Goal: Task Accomplishment & Management: Use online tool/utility

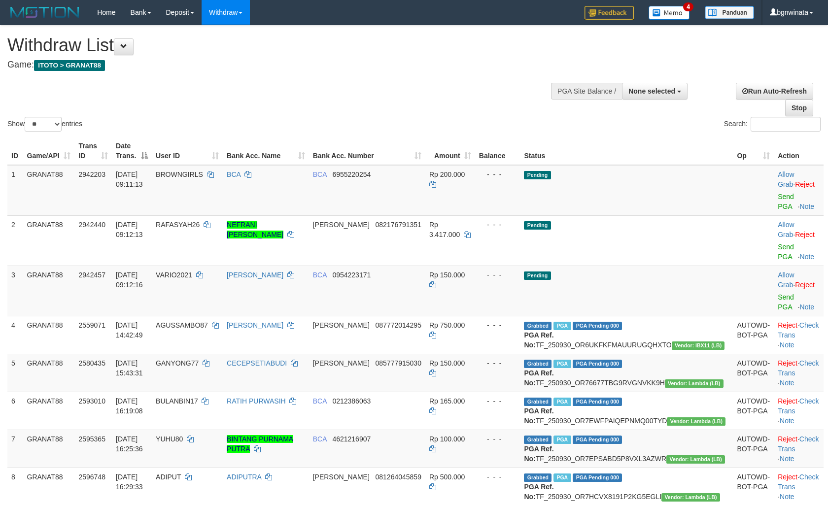
select select
select select "**"
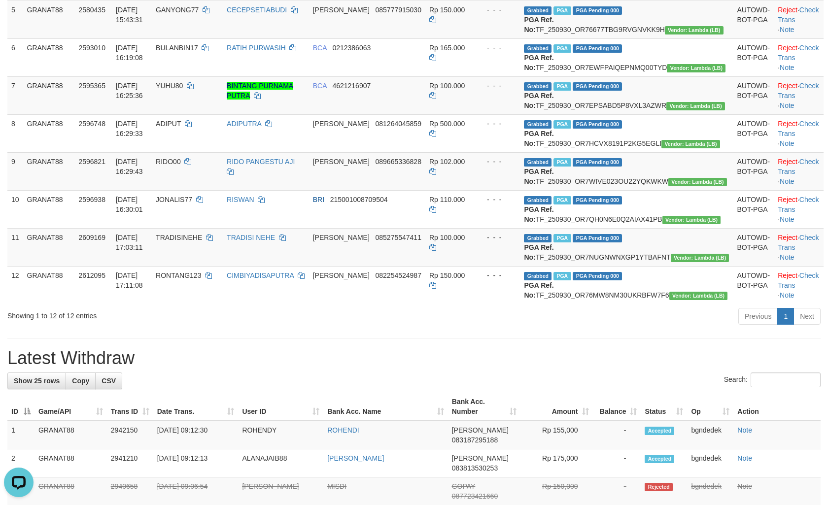
scroll to position [25, 0]
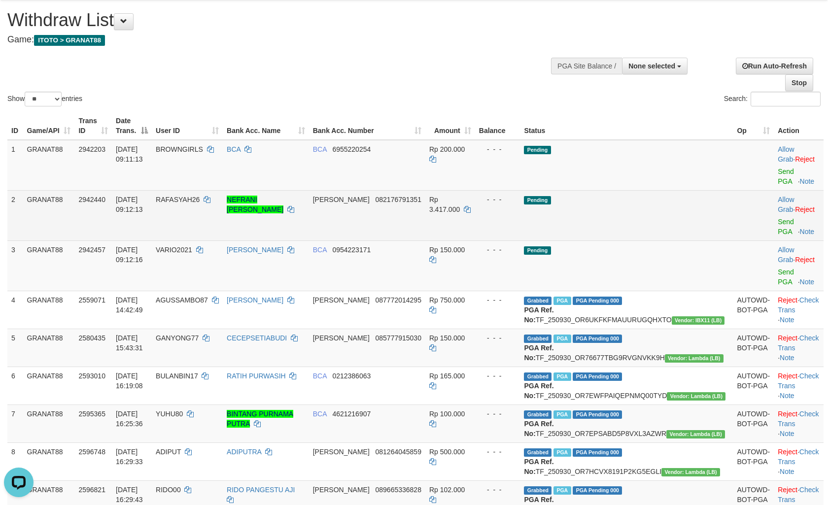
click at [200, 196] on span "RAFASYAH26" at bounding box center [178, 200] width 44 height 8
copy span "RAFASYAH26"
click at [460, 196] on span "Rp 3.417.000" at bounding box center [444, 205] width 31 height 18
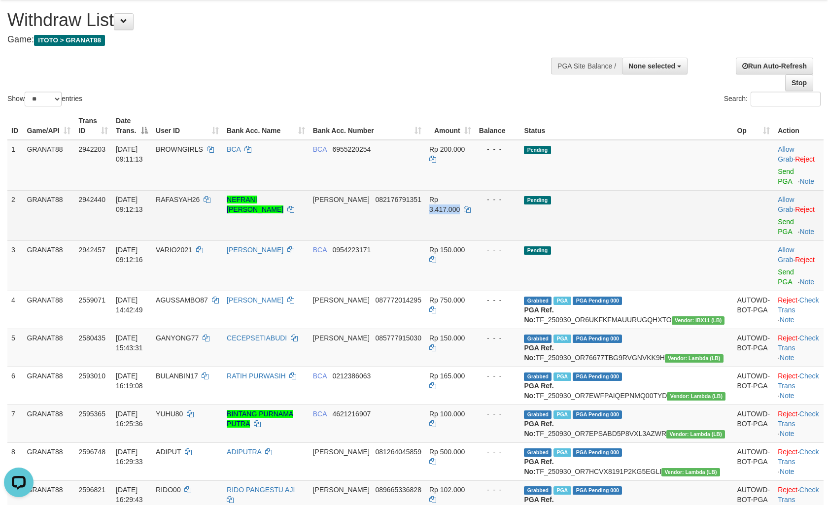
copy span "3.417.000"
click at [782, 218] on link "Send PGA" at bounding box center [786, 227] width 16 height 18
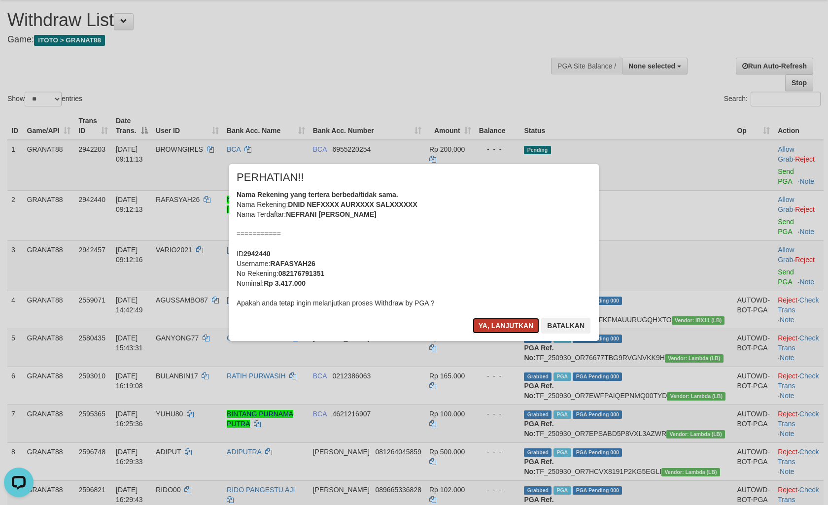
click at [476, 322] on button "Ya, lanjutkan" at bounding box center [506, 326] width 67 height 16
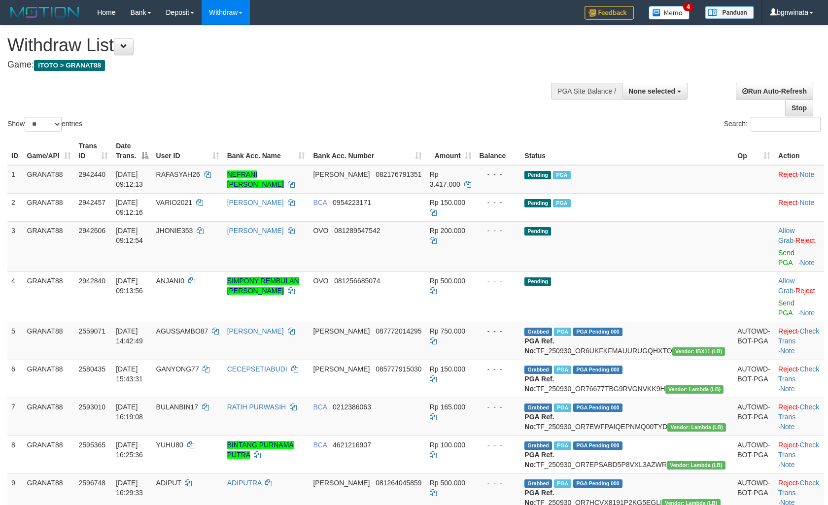
select select
select select "**"
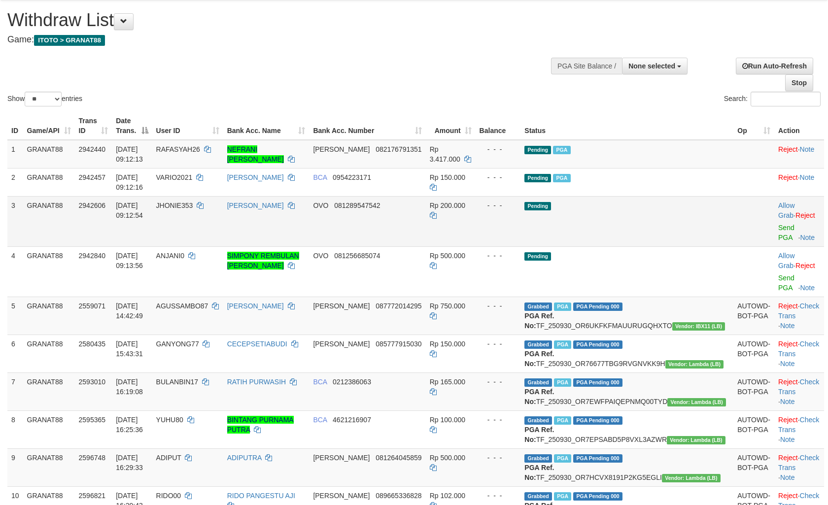
click at [208, 214] on td "JHONIE353" at bounding box center [187, 221] width 71 height 50
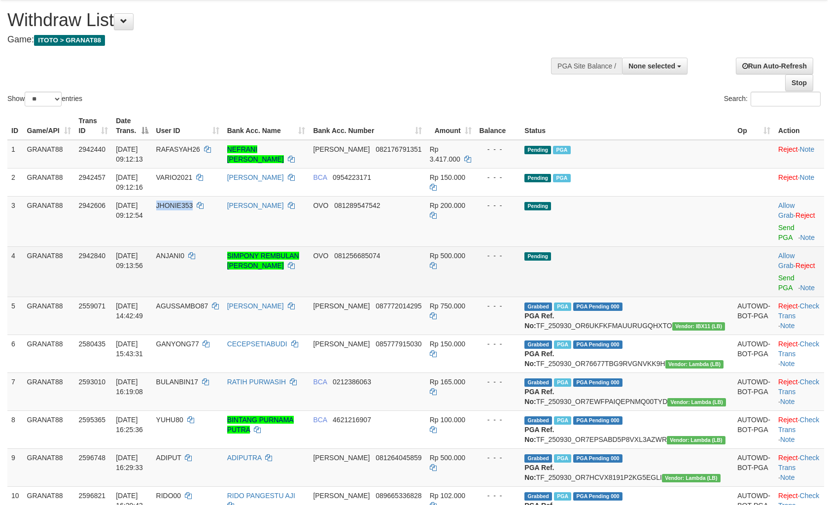
drag, startPoint x: 208, startPoint y: 214, endPoint x: 334, endPoint y: 237, distance: 128.2
click at [218, 215] on td "JHONIE353" at bounding box center [187, 221] width 71 height 50
copy span "JHONIE353"
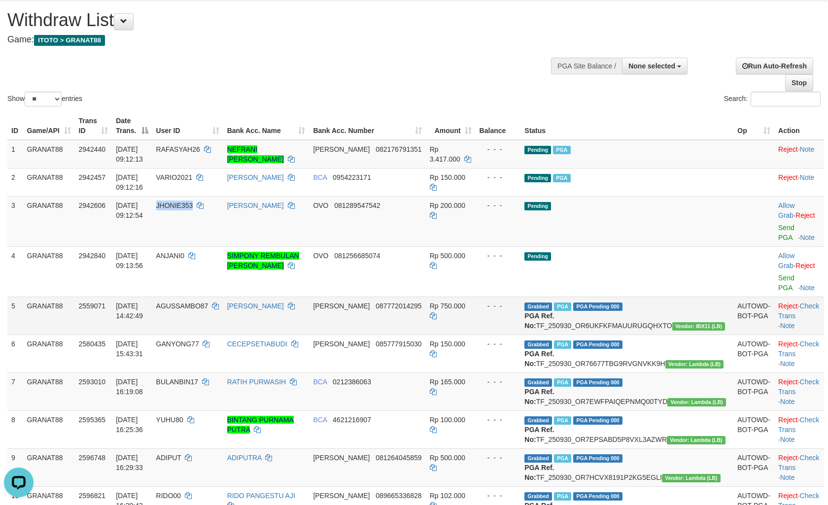
scroll to position [0, 0]
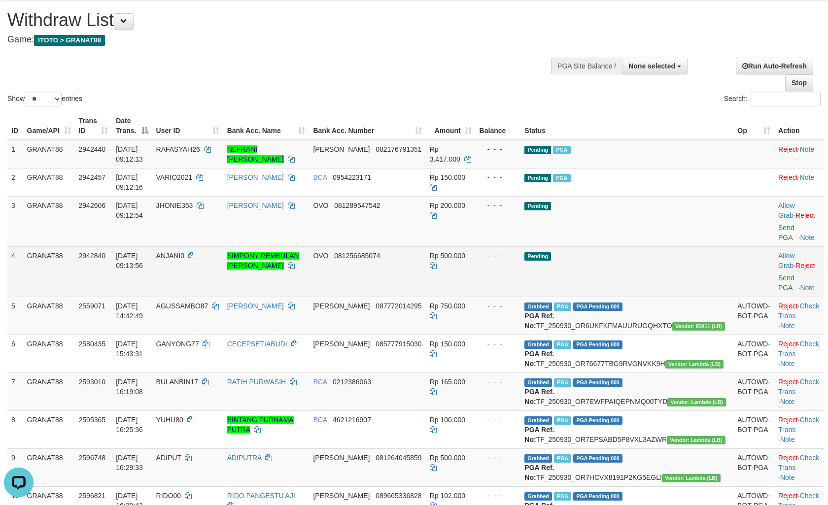
click at [213, 259] on td "ANJANI0" at bounding box center [187, 272] width 71 height 50
copy span "ANJANI0"
drag, startPoint x: 213, startPoint y: 259, endPoint x: 236, endPoint y: 267, distance: 23.9
click at [218, 260] on td "ANJANI0" at bounding box center [187, 272] width 71 height 50
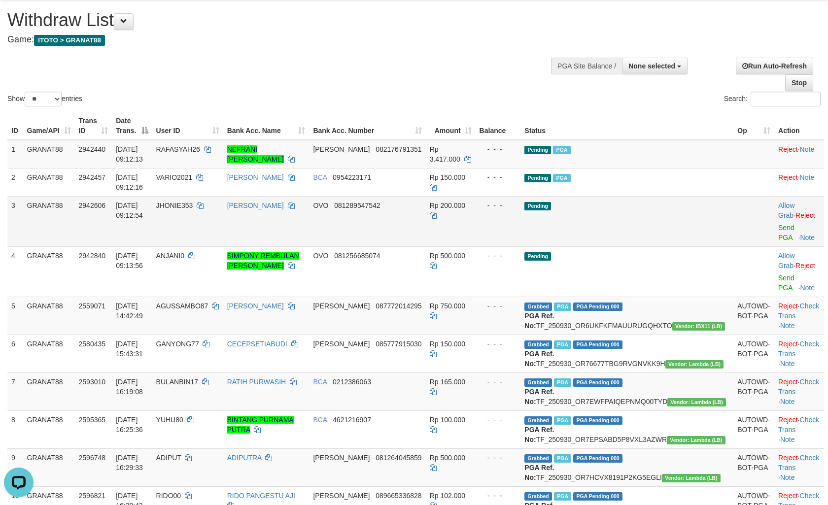
click at [465, 205] on span "Rp 200.000" at bounding box center [447, 206] width 35 height 8
copy td "200.000"
drag, startPoint x: 486, startPoint y: 205, endPoint x: 611, endPoint y: 220, distance: 126.6
click at [465, 205] on span "Rp 200.000" at bounding box center [447, 206] width 35 height 8
copy span "200.000"
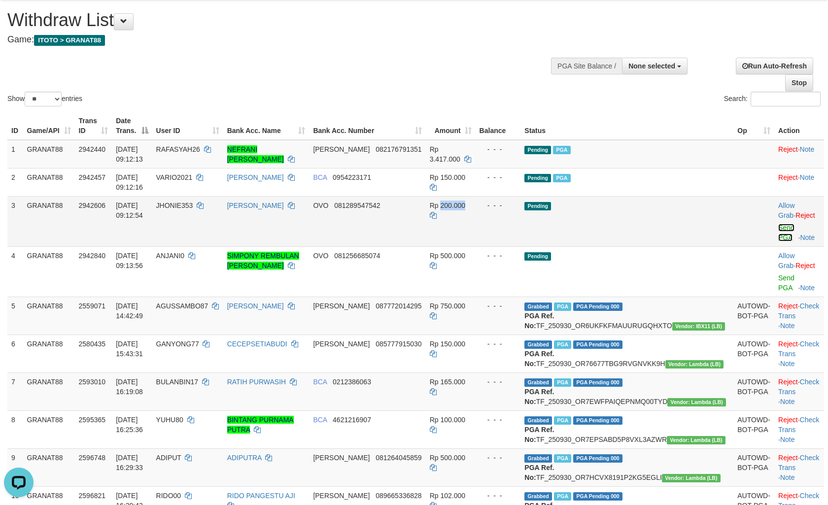
click at [778, 225] on link "Send PGA" at bounding box center [786, 233] width 16 height 18
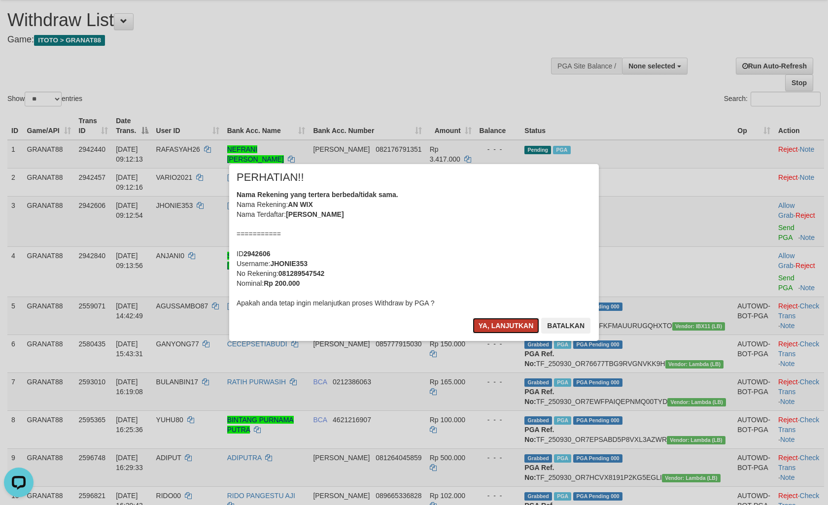
click at [506, 326] on button "Ya, lanjutkan" at bounding box center [506, 326] width 67 height 16
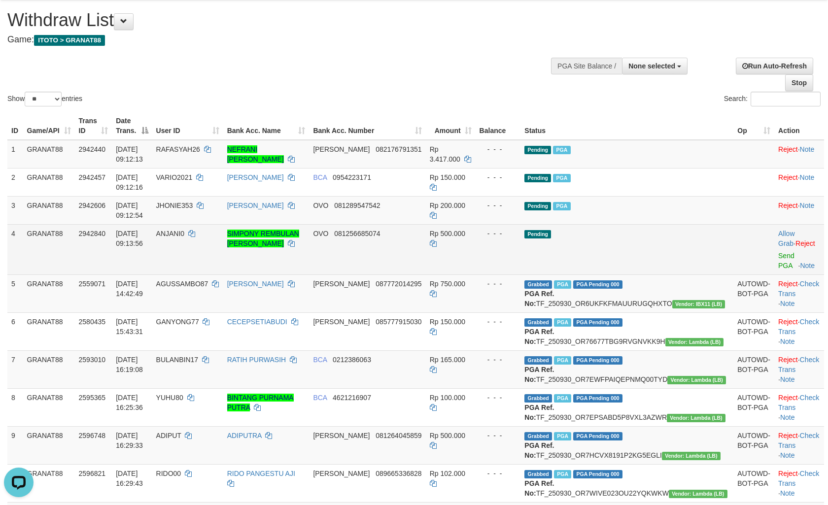
click at [476, 247] on td "Rp 500.000" at bounding box center [451, 249] width 50 height 50
drag, startPoint x: 487, startPoint y: 247, endPoint x: 494, endPoint y: 247, distance: 6.9
click at [476, 247] on td "Rp 500.000" at bounding box center [451, 249] width 50 height 50
copy span "500.000"
click at [775, 259] on td "Allow Grab · Reject Send PGA · Note" at bounding box center [800, 249] width 50 height 50
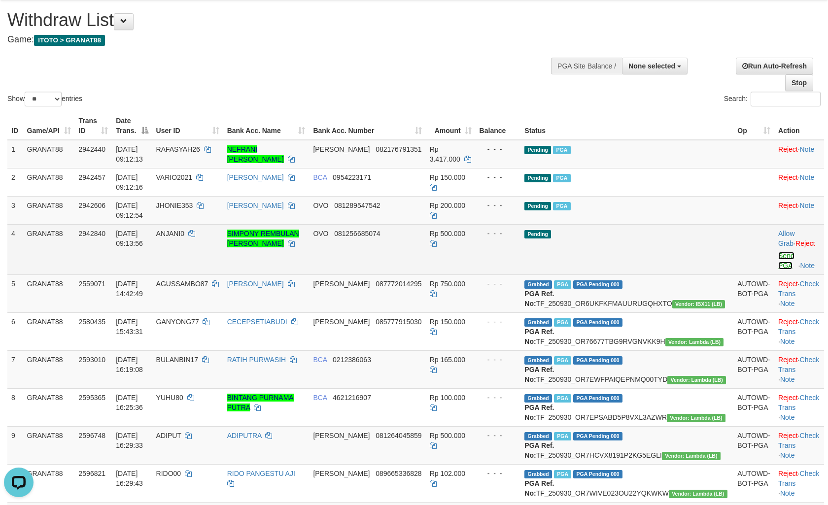
click at [778, 255] on link "Send PGA" at bounding box center [786, 261] width 16 height 18
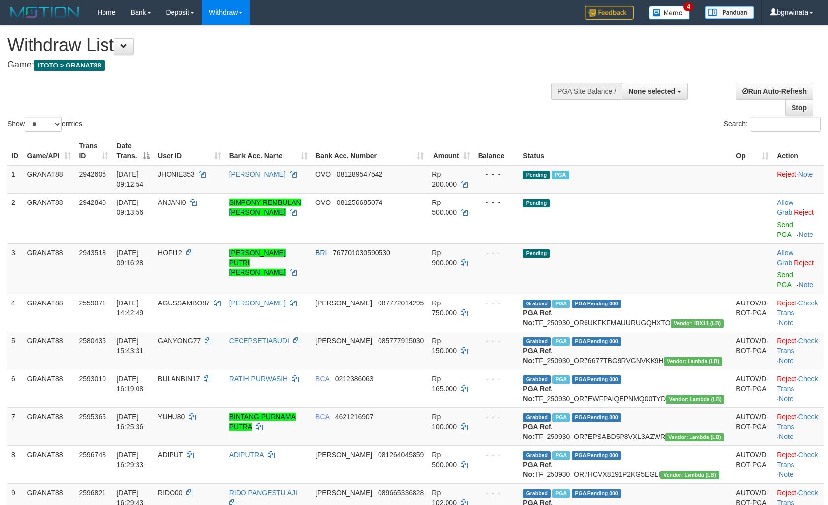
select select
select select "**"
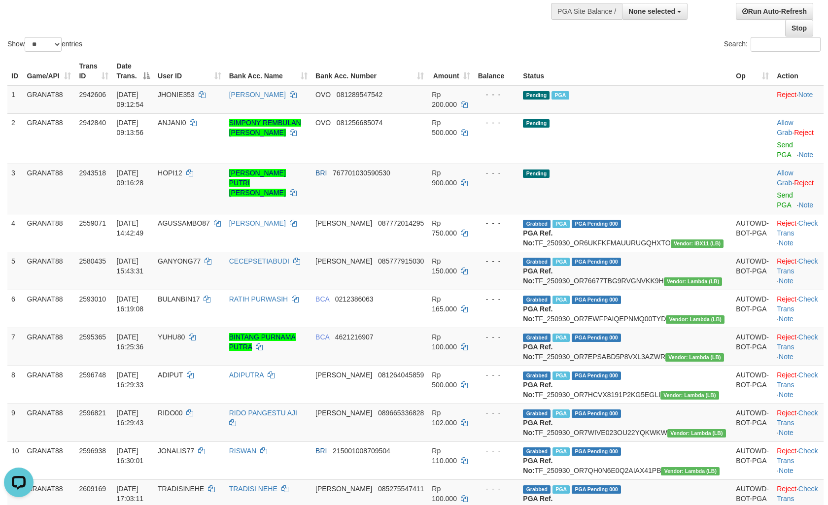
click at [485, 41] on div "Search:" at bounding box center [621, 45] width 399 height 17
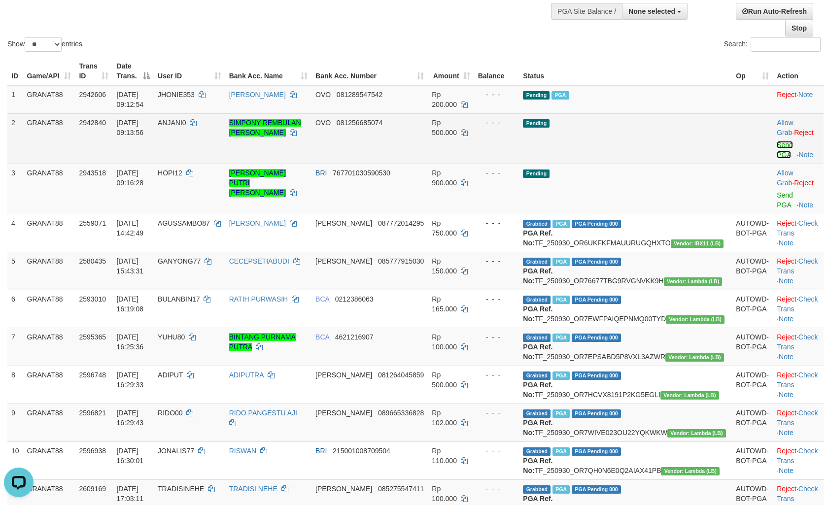
click at [777, 141] on link "Send PGA" at bounding box center [785, 150] width 16 height 18
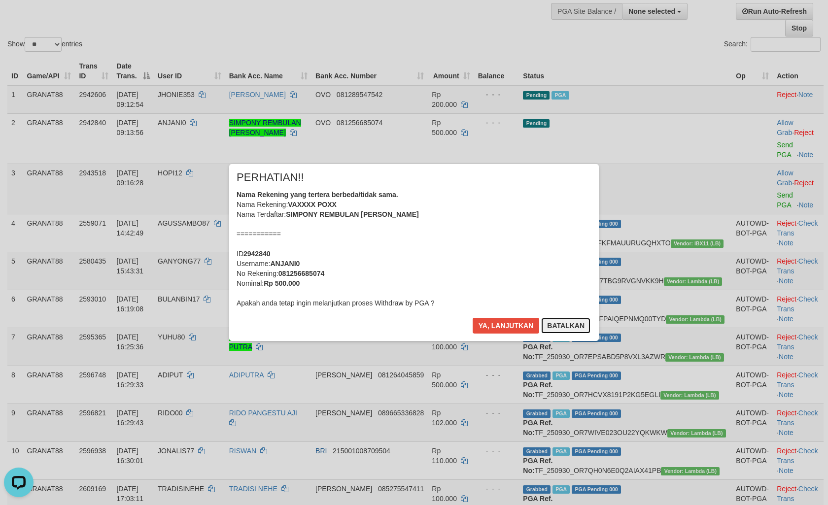
click at [572, 333] on button "Batalkan" at bounding box center [565, 326] width 49 height 16
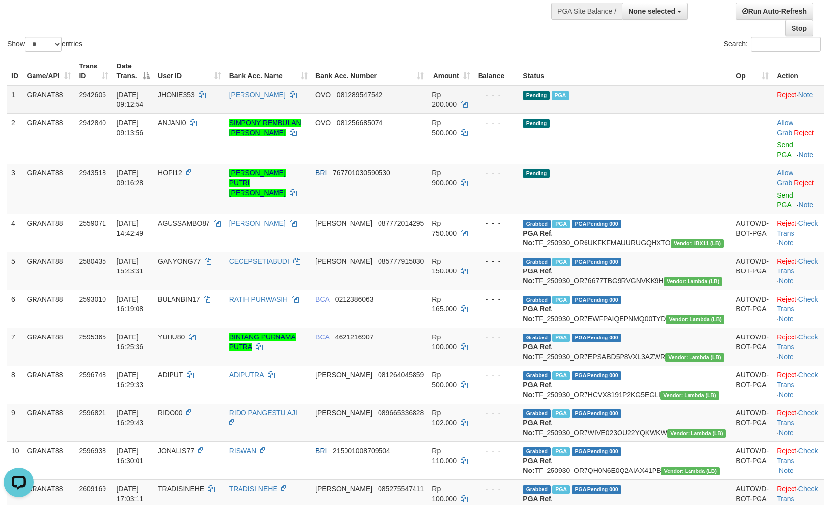
click at [211, 112] on td "JHONIE353" at bounding box center [189, 99] width 71 height 29
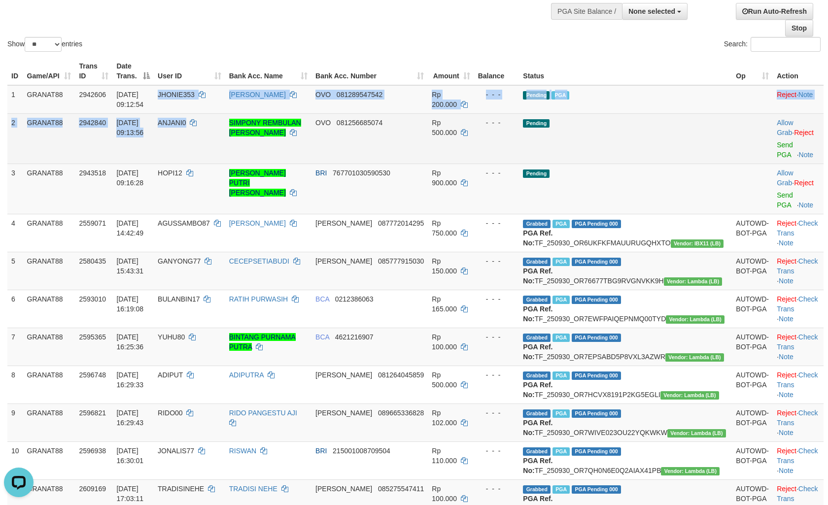
drag, startPoint x: 211, startPoint y: 112, endPoint x: 217, endPoint y: 113, distance: 6.6
click at [217, 113] on tbody "1 GRANAT88 2942606 01/10/2025 09:12:54 JHONIE353 ANTO WIBOWO OVO 081289547542 R…" at bounding box center [415, 320] width 816 height 470
click at [186, 124] on span "ANJANI0" at bounding box center [172, 123] width 29 height 8
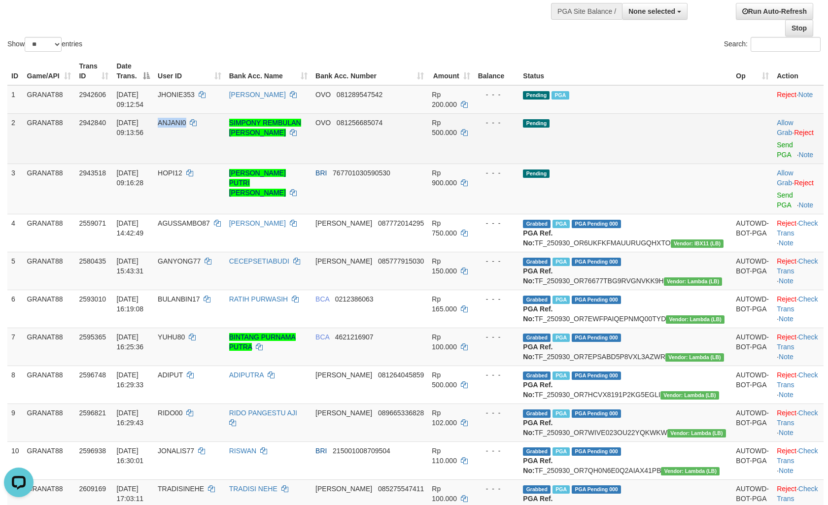
drag, startPoint x: 228, startPoint y: 124, endPoint x: 213, endPoint y: 121, distance: 14.6
click at [186, 125] on span "ANJANI0" at bounding box center [172, 123] width 29 height 8
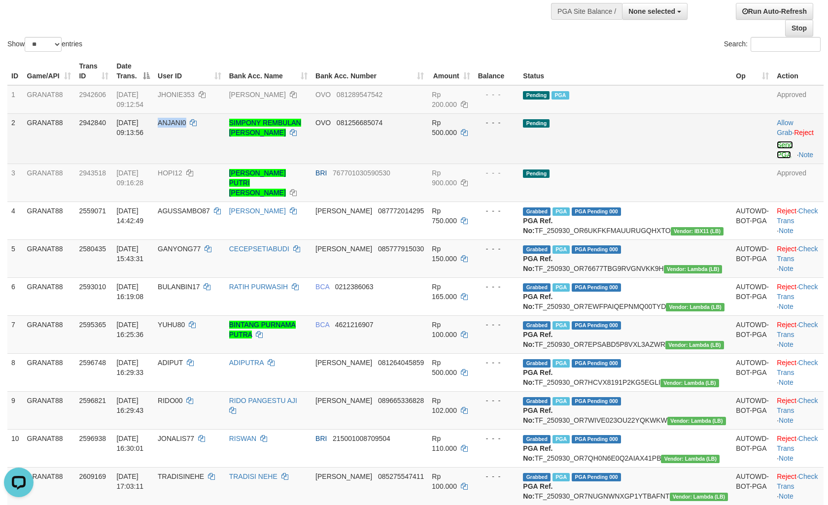
click at [778, 141] on link "Send PGA" at bounding box center [785, 150] width 16 height 18
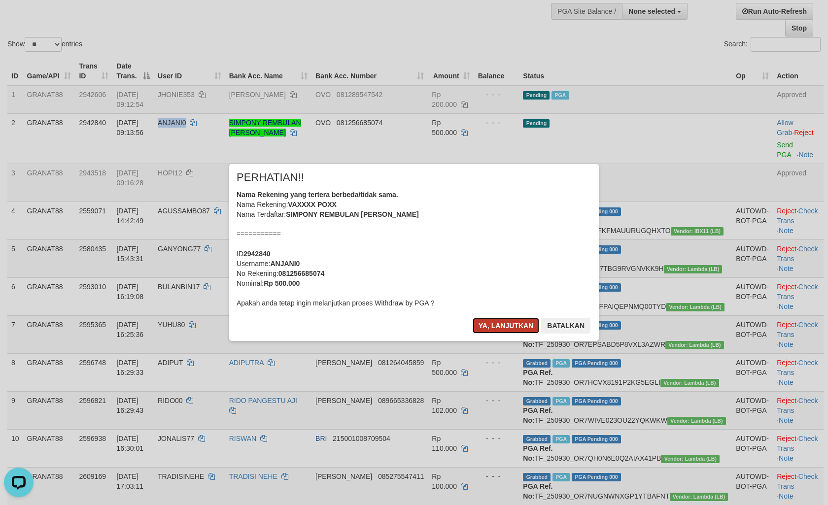
click at [495, 321] on button "Ya, lanjutkan" at bounding box center [506, 326] width 67 height 16
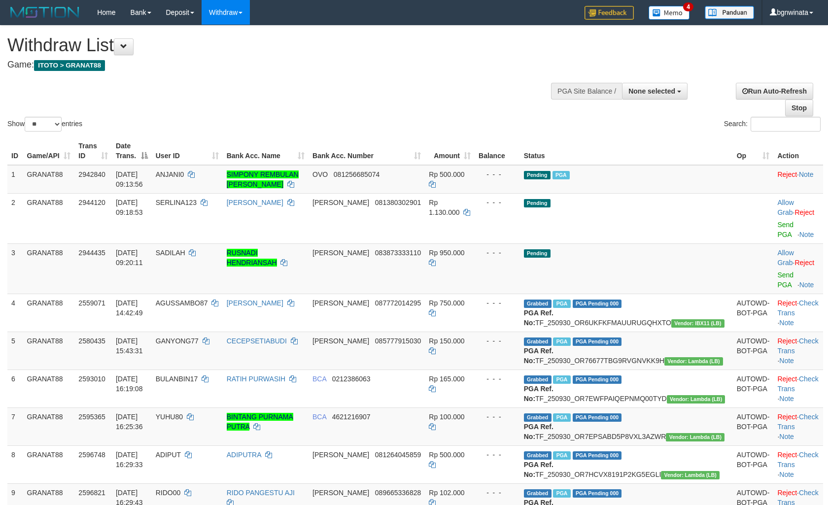
select select
select select "**"
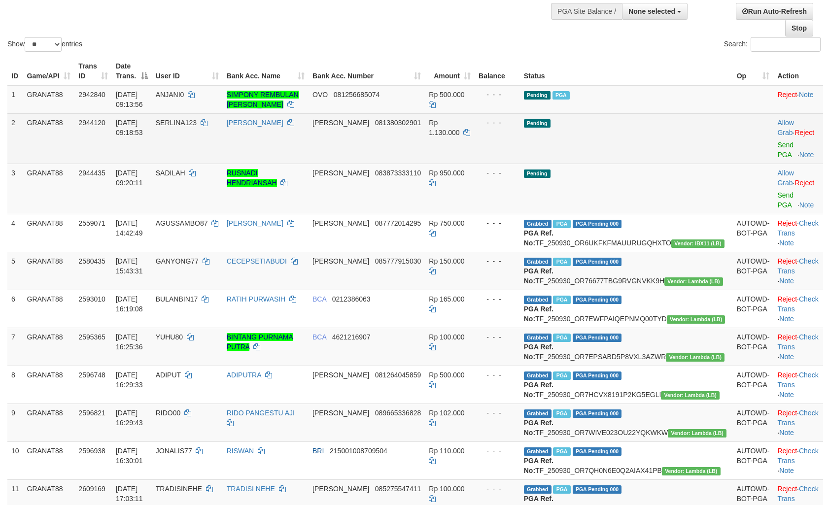
click at [201, 129] on td "SERLINA123" at bounding box center [187, 138] width 71 height 50
drag, startPoint x: 201, startPoint y: 129, endPoint x: 213, endPoint y: 131, distance: 12.1
click at [213, 131] on td "SERLINA123" at bounding box center [187, 138] width 71 height 50
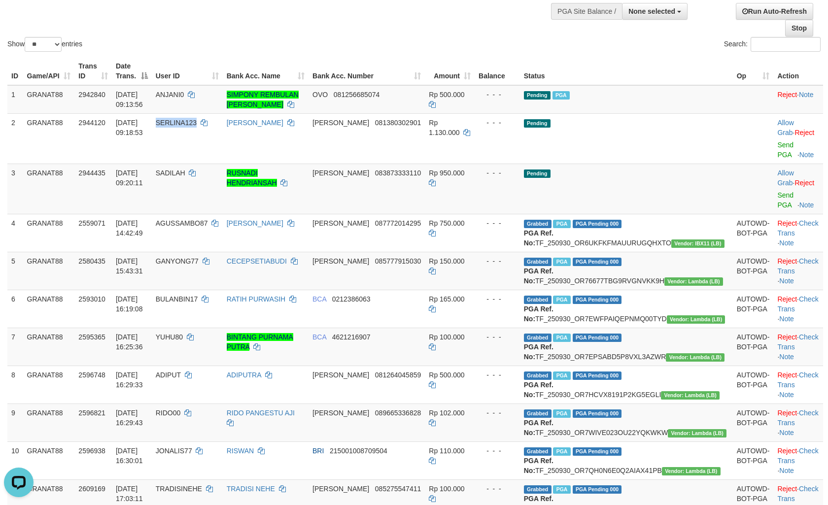
scroll to position [0, 0]
copy span "SERLINA123"
click at [216, 166] on td "SADILAH" at bounding box center [187, 189] width 71 height 50
drag, startPoint x: 216, startPoint y: 166, endPoint x: 224, endPoint y: 166, distance: 7.9
click at [223, 166] on td "SADILAH" at bounding box center [187, 189] width 71 height 50
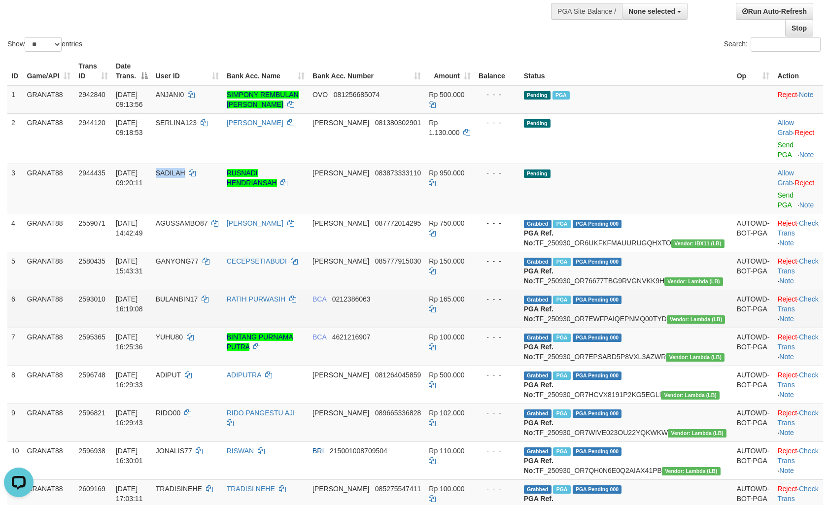
copy span "SADILAH"
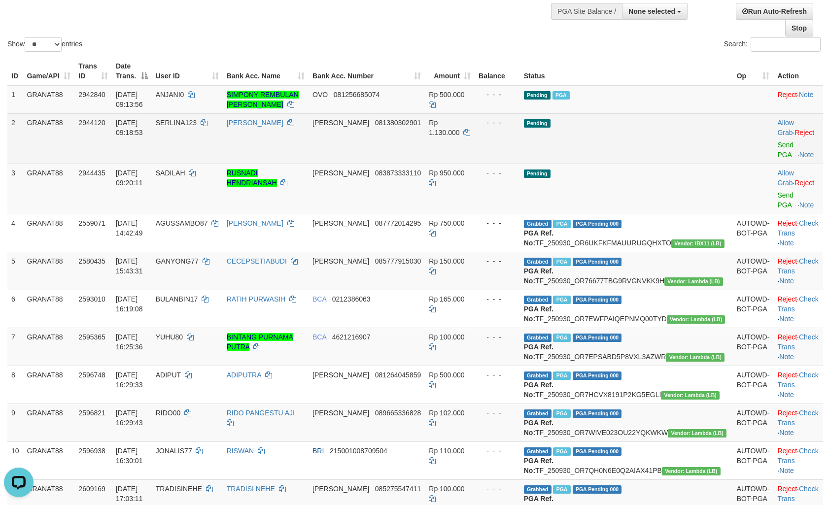
click at [459, 119] on span "Rp 1.130.000" at bounding box center [444, 128] width 31 height 18
click at [459, 122] on span "Rp 1.130.000" at bounding box center [444, 128] width 31 height 18
copy span "1.130.000"
click at [777, 141] on link "Send PGA" at bounding box center [785, 150] width 16 height 18
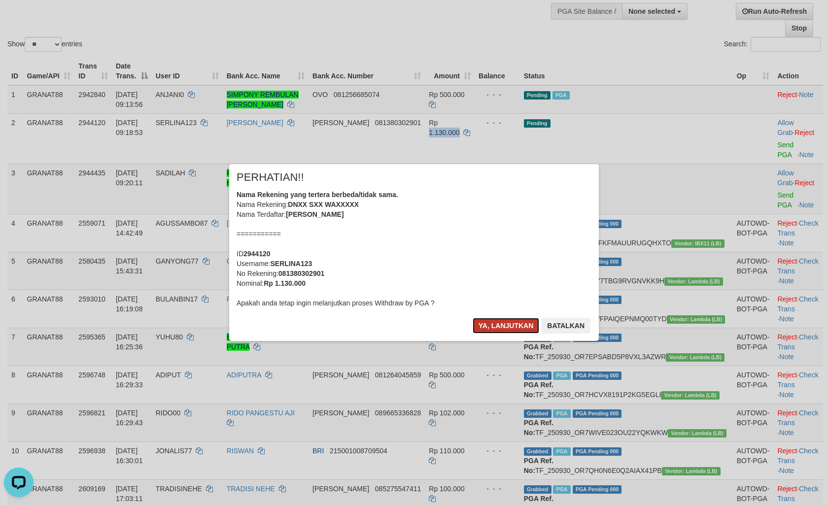
click at [491, 321] on button "Ya, lanjutkan" at bounding box center [506, 326] width 67 height 16
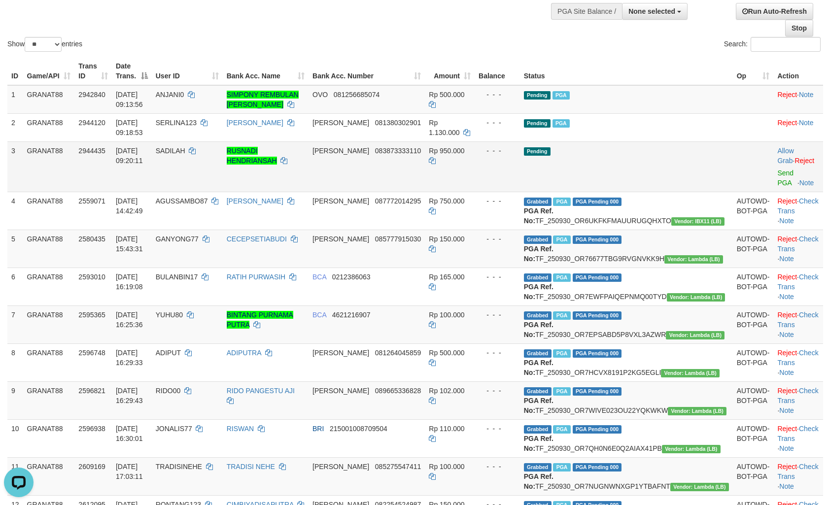
click at [473, 156] on td "Rp 950.000" at bounding box center [450, 166] width 50 height 50
drag, startPoint x: 473, startPoint y: 156, endPoint x: 480, endPoint y: 158, distance: 6.6
click at [475, 158] on td "Rp 950.000" at bounding box center [450, 166] width 50 height 50
copy span "950.000"
click at [784, 169] on link "Send PGA" at bounding box center [785, 178] width 16 height 18
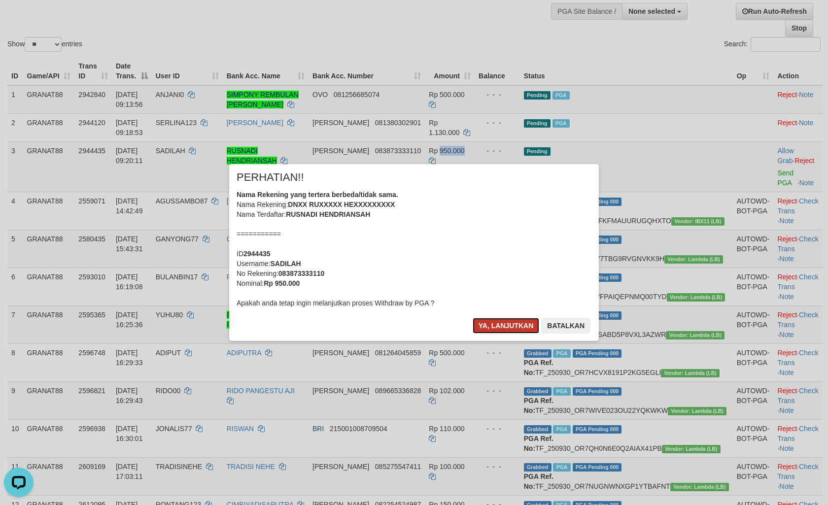
click at [490, 329] on button "Ya, lanjutkan" at bounding box center [506, 326] width 67 height 16
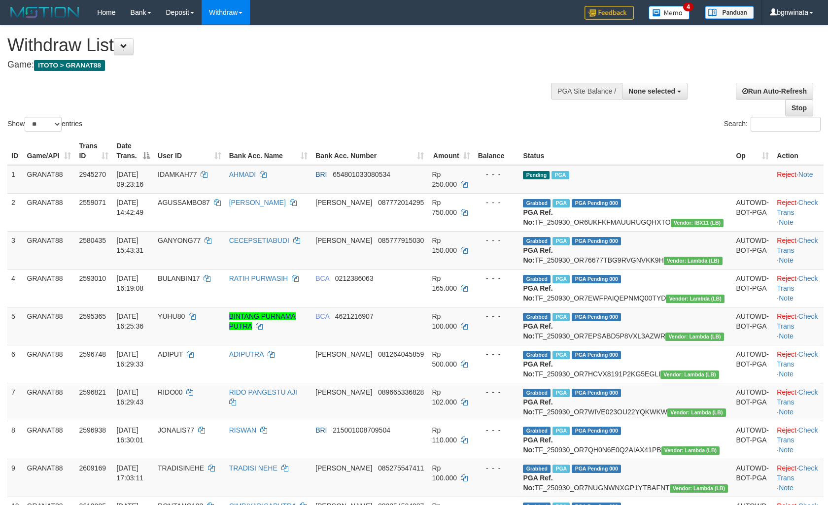
select select
select select "**"
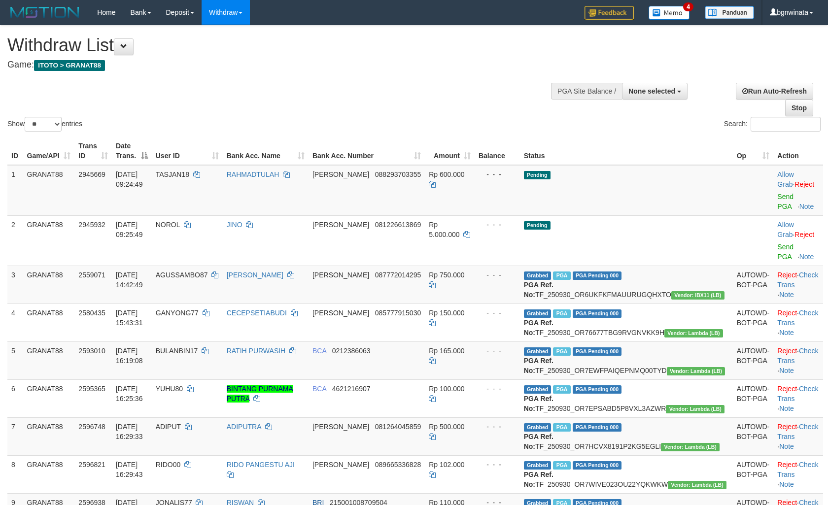
select select
select select "**"
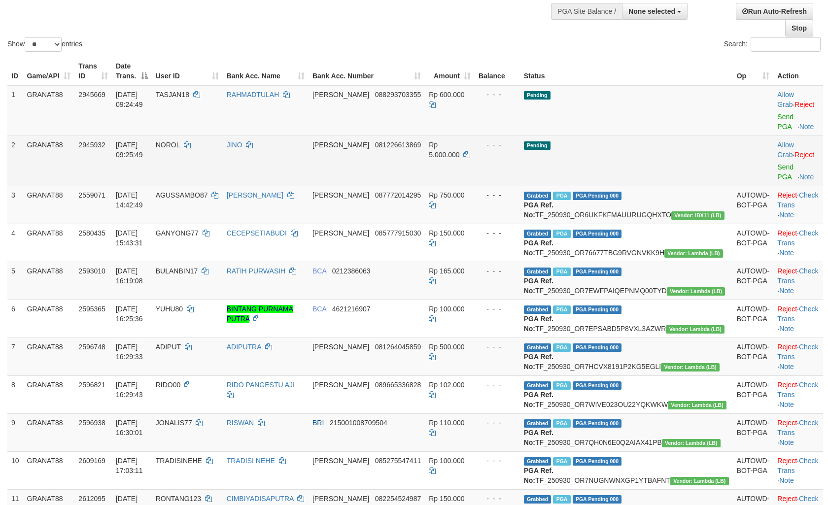
click at [213, 136] on td "NOROL" at bounding box center [187, 161] width 71 height 50
drag, startPoint x: 213, startPoint y: 116, endPoint x: 218, endPoint y: 116, distance: 5.4
click at [218, 136] on td "NOROL" at bounding box center [187, 161] width 71 height 50
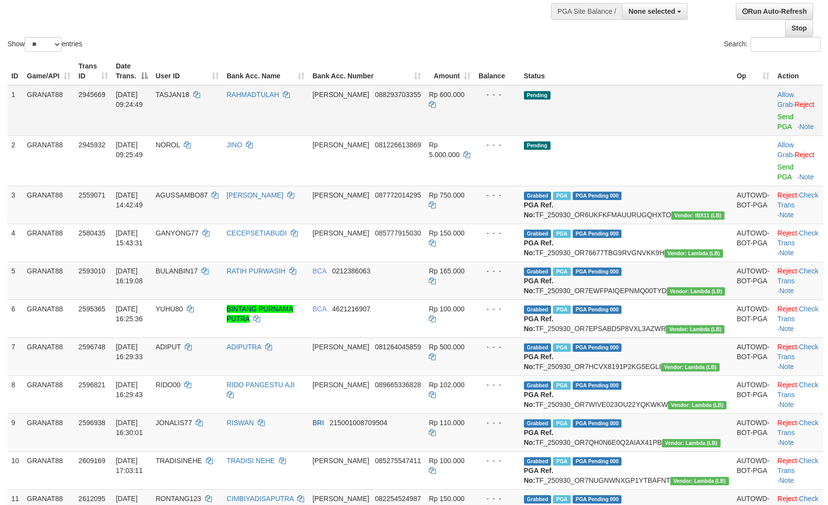
click at [206, 100] on td "TASJAN18" at bounding box center [187, 110] width 71 height 51
drag, startPoint x: 206, startPoint y: 100, endPoint x: 747, endPoint y: 165, distance: 544.8
click at [213, 99] on td "TASJAN18" at bounding box center [187, 110] width 71 height 51
copy span "TASJAN18"
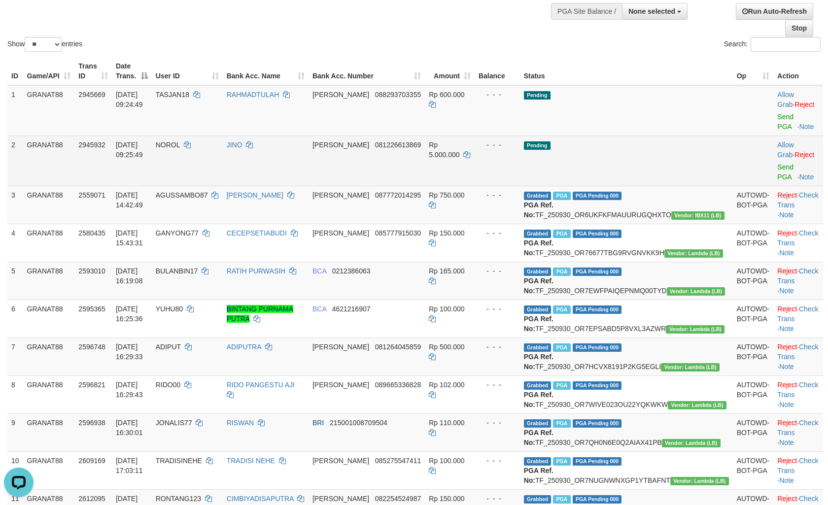
drag, startPoint x: 196, startPoint y: 125, endPoint x: 205, endPoint y: 125, distance: 8.4
click at [198, 136] on tr "2 GRANAT88 2945932 01/10/2025 09:25:49 NOROL JINO DANA 081226613869 Rp 5.000.00…" at bounding box center [415, 161] width 816 height 50
click at [180, 141] on span "NOROL" at bounding box center [168, 145] width 24 height 8
drag, startPoint x: 205, startPoint y: 125, endPoint x: 211, endPoint y: 127, distance: 6.1
click at [180, 141] on span "NOROL" at bounding box center [168, 145] width 24 height 8
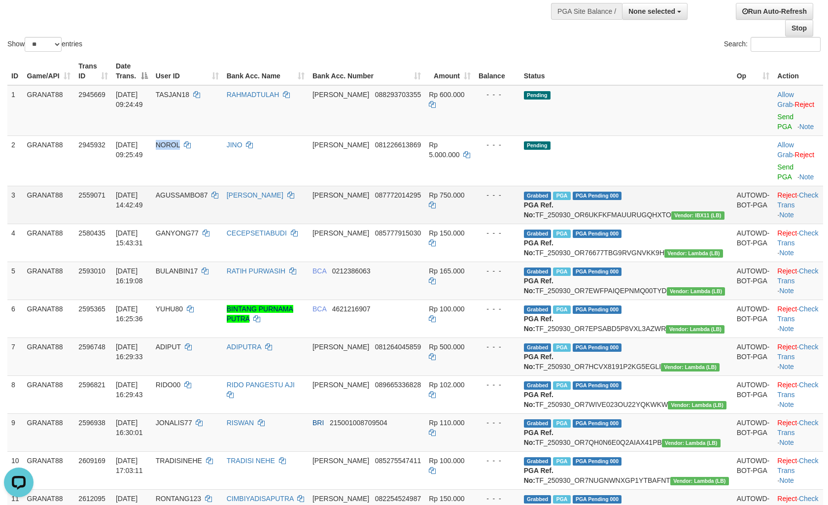
copy span "NOROL"
click at [464, 94] on span "Rp 600.000" at bounding box center [446, 95] width 35 height 8
copy span "600.000"
drag, startPoint x: 470, startPoint y: 94, endPoint x: 491, endPoint y: 95, distance: 20.2
click at [464, 95] on span "Rp 600.000" at bounding box center [446, 95] width 35 height 8
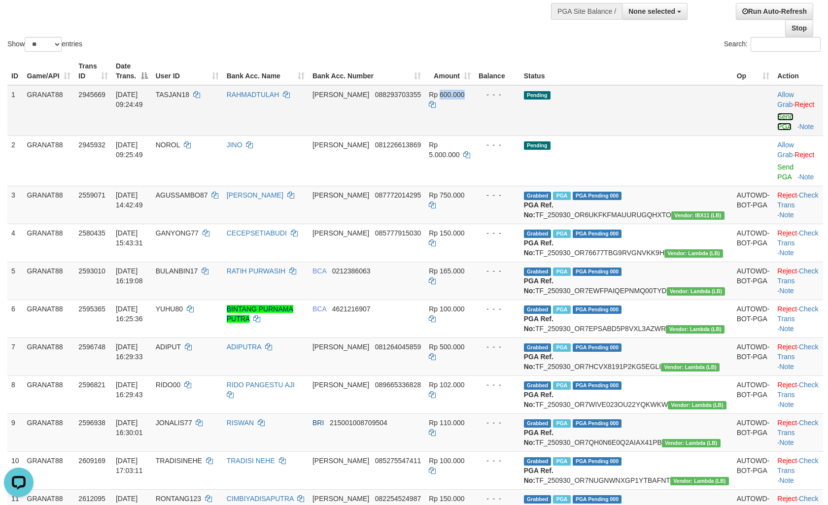
click at [777, 113] on link "Send PGA" at bounding box center [785, 122] width 16 height 18
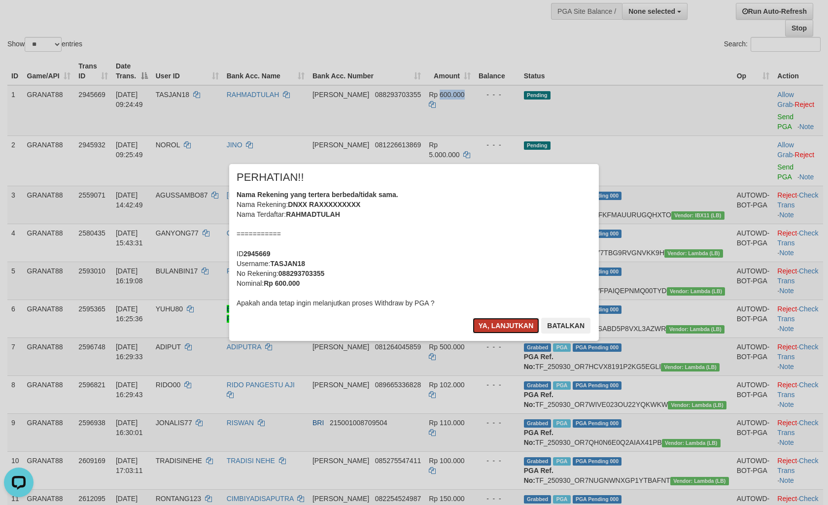
click at [496, 318] on button "Ya, lanjutkan" at bounding box center [506, 326] width 67 height 16
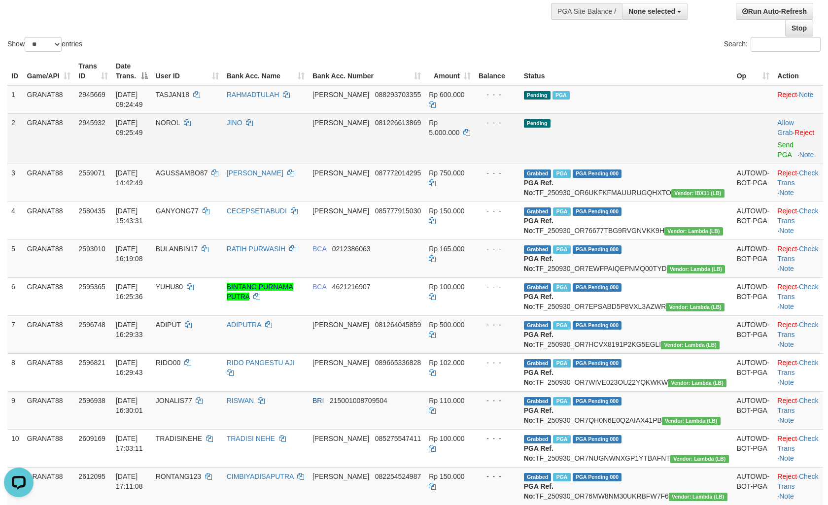
click at [459, 120] on span "Rp 5.000.000" at bounding box center [444, 128] width 31 height 18
copy span "5.000.000"
click at [777, 141] on link "Send PGA" at bounding box center [785, 150] width 16 height 18
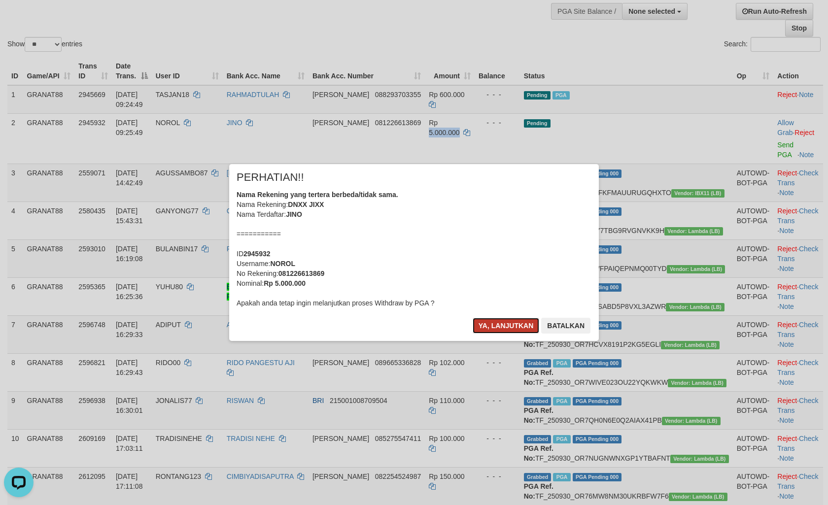
click at [487, 328] on button "Ya, lanjutkan" at bounding box center [506, 326] width 67 height 16
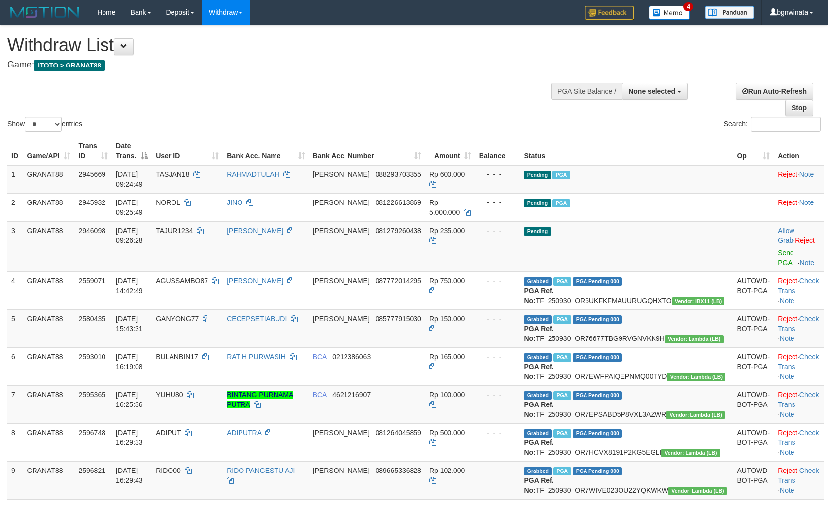
select select
select select "**"
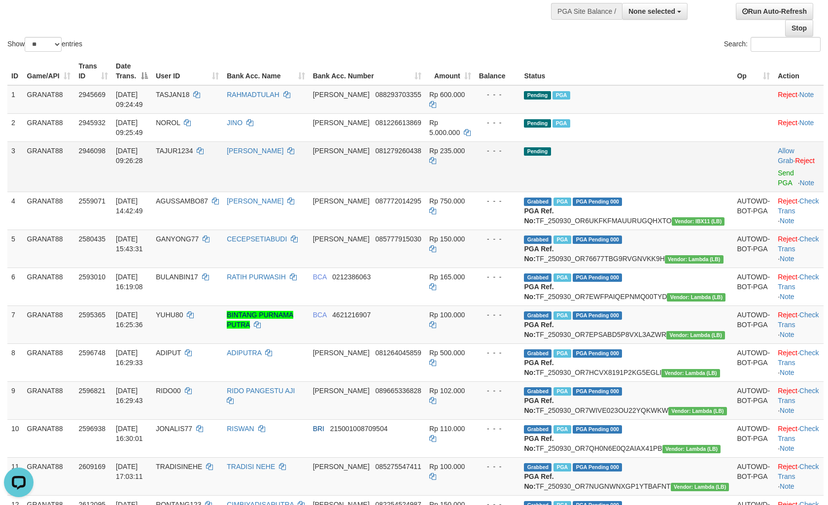
click at [193, 153] on span "TAJUR1234" at bounding box center [174, 151] width 37 height 8
copy span "TAJUR1234"
click at [475, 158] on td "Rp 235.000" at bounding box center [450, 166] width 50 height 50
copy span "235.000"
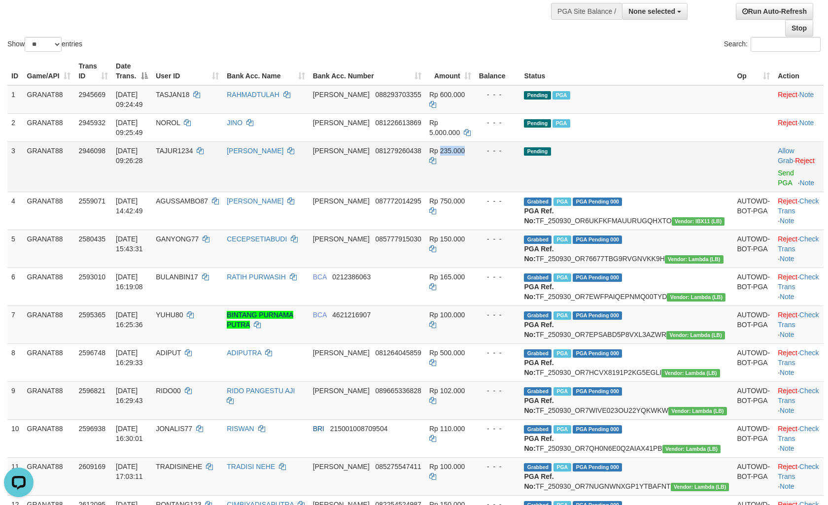
click at [475, 160] on td "Rp 235.000" at bounding box center [450, 166] width 50 height 50
click at [774, 166] on td "Allow Grab · Reject Send PGA · Note" at bounding box center [799, 166] width 50 height 50
click at [778, 169] on link "Send PGA" at bounding box center [786, 178] width 16 height 18
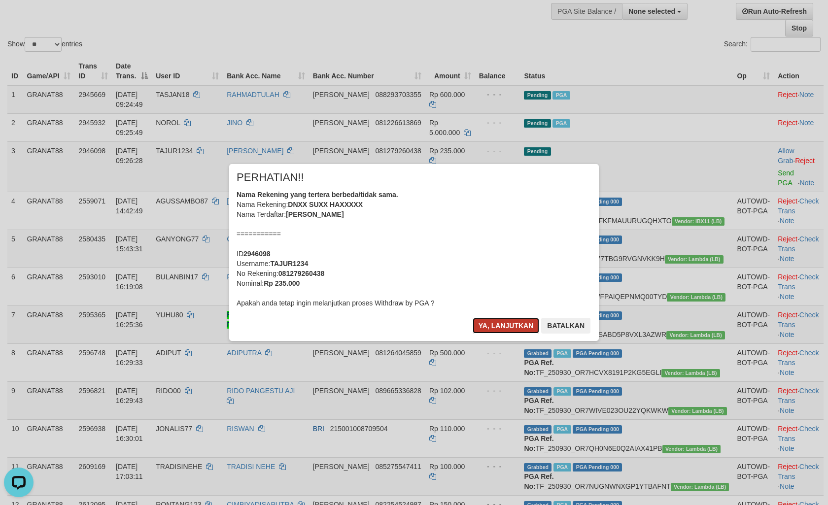
click at [494, 333] on button "Ya, lanjutkan" at bounding box center [506, 326] width 67 height 16
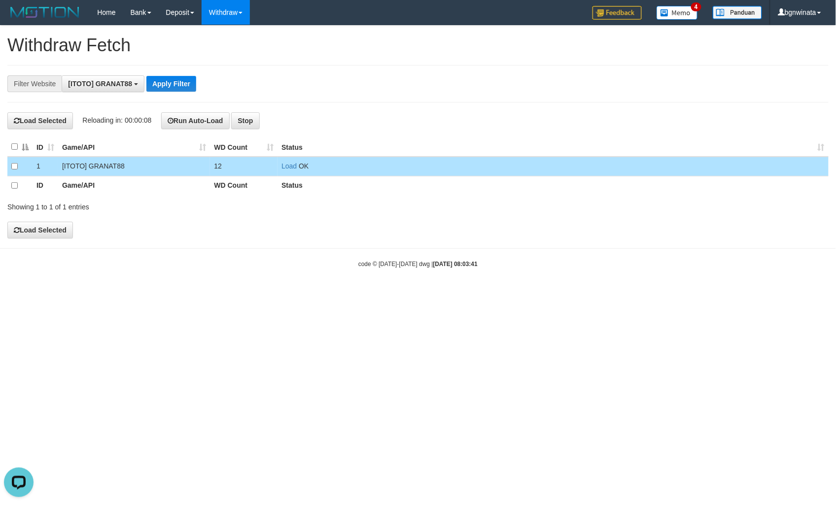
scroll to position [8, 0]
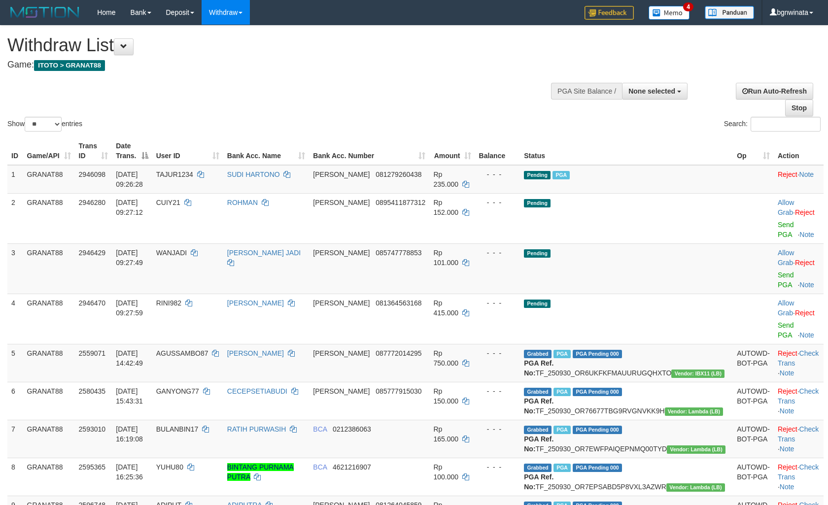
select select
select select "**"
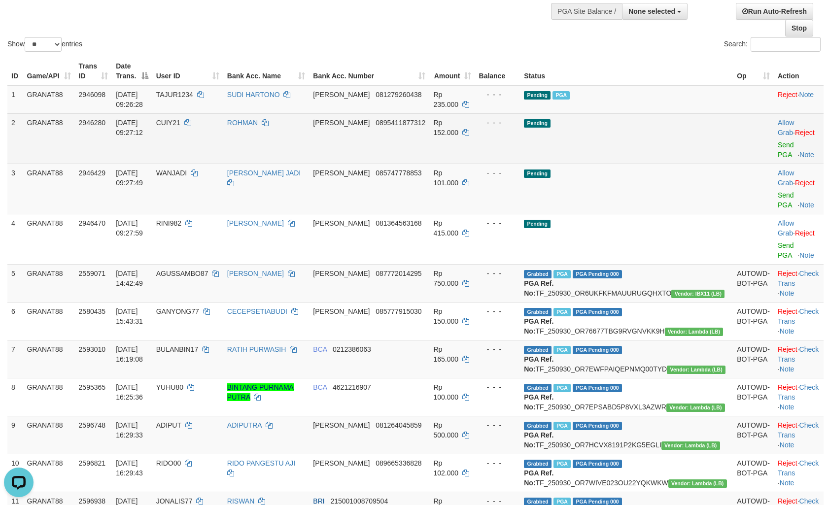
click at [217, 128] on td "CUIY21" at bounding box center [187, 138] width 71 height 50
click at [206, 130] on td "CUIY21" at bounding box center [187, 138] width 71 height 50
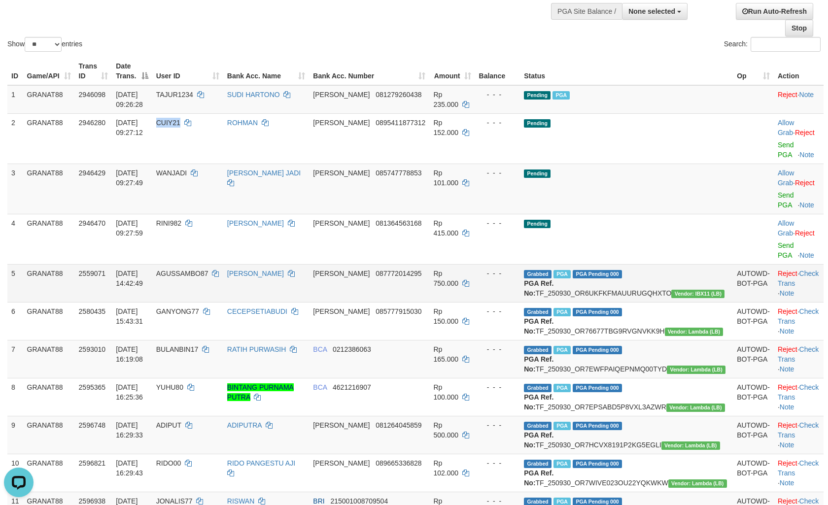
copy span "CUIY21"
click at [214, 164] on td "WANJADI" at bounding box center [187, 189] width 71 height 50
drag, startPoint x: 214, startPoint y: 163, endPoint x: 224, endPoint y: 164, distance: 9.4
click at [223, 164] on td "WANJADI" at bounding box center [187, 189] width 71 height 50
copy span "WANJADI"
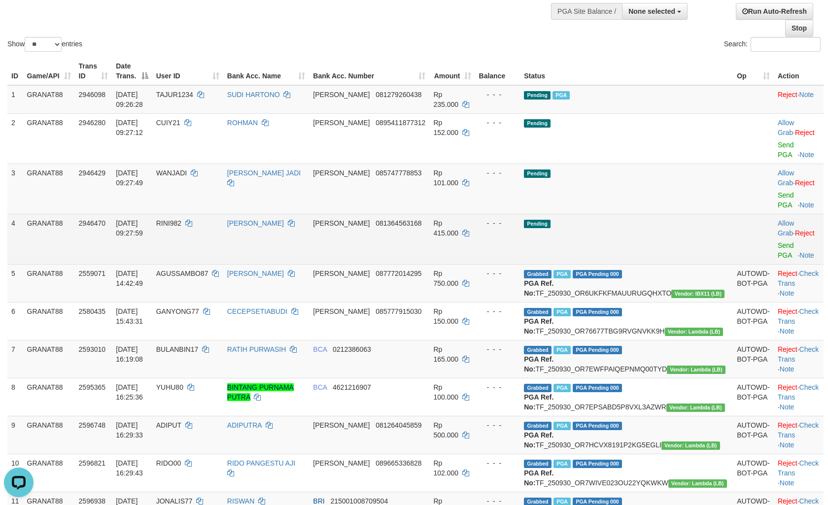
click at [215, 214] on td "RINI982" at bounding box center [187, 239] width 71 height 50
drag, startPoint x: 215, startPoint y: 188, endPoint x: 277, endPoint y: 189, distance: 62.1
click at [205, 214] on td "RINI982" at bounding box center [187, 239] width 71 height 50
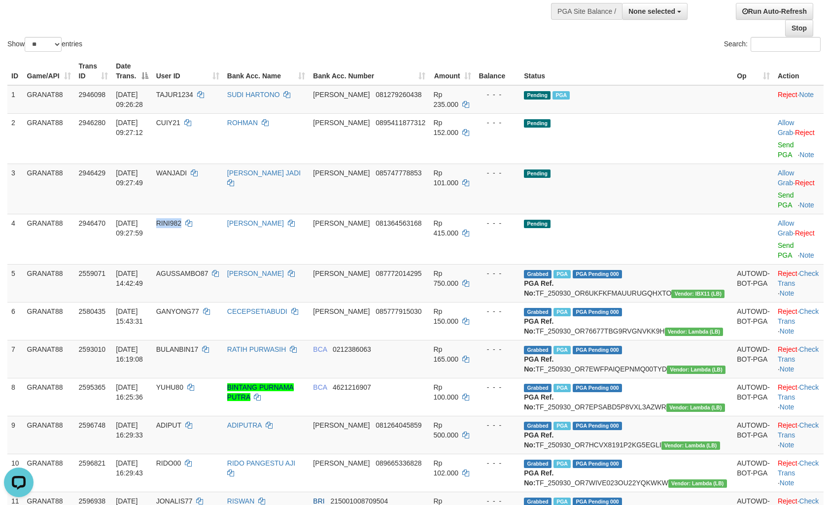
copy span "RINI982"
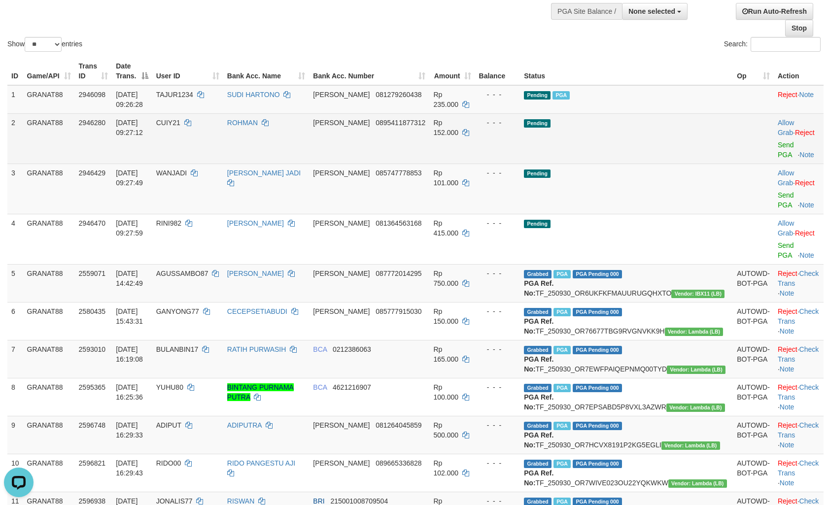
click at [459, 120] on span "Rp 152.000" at bounding box center [445, 128] width 25 height 18
copy span "152.000"
drag, startPoint x: 476, startPoint y: 120, endPoint x: 524, endPoint y: 127, distance: 48.8
click at [459, 120] on span "Rp 152.000" at bounding box center [445, 128] width 25 height 18
click at [778, 141] on link "Send PGA" at bounding box center [786, 150] width 16 height 18
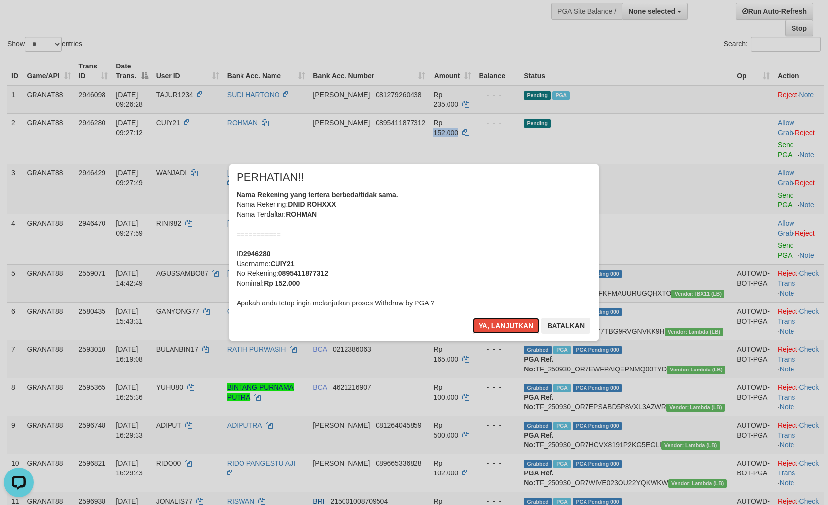
drag, startPoint x: 495, startPoint y: 319, endPoint x: 495, endPoint y: 312, distance: 7.4
click at [495, 319] on button "Ya, lanjutkan" at bounding box center [506, 326] width 67 height 16
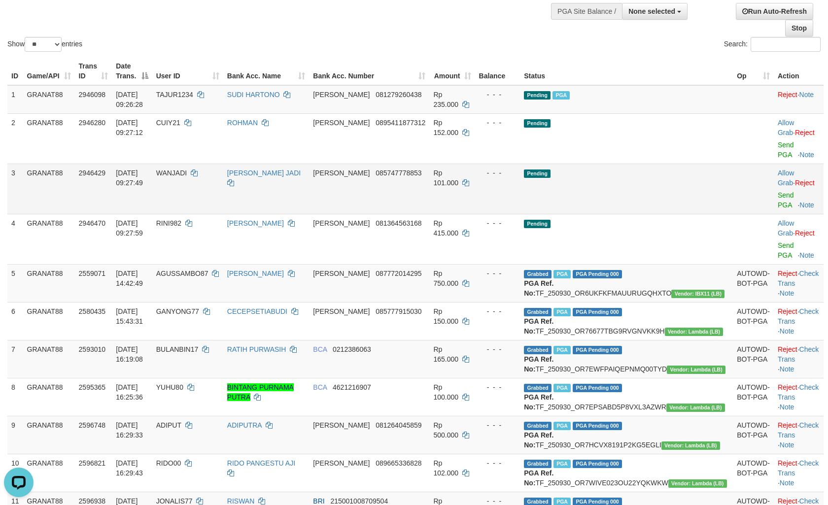
click at [475, 165] on td "Rp 101.000" at bounding box center [451, 189] width 45 height 50
drag, startPoint x: 477, startPoint y: 165, endPoint x: 486, endPoint y: 167, distance: 8.5
click at [475, 166] on td "Rp 101.000" at bounding box center [451, 189] width 45 height 50
copy span "101.000"
click at [778, 191] on link "Send PGA" at bounding box center [786, 200] width 16 height 18
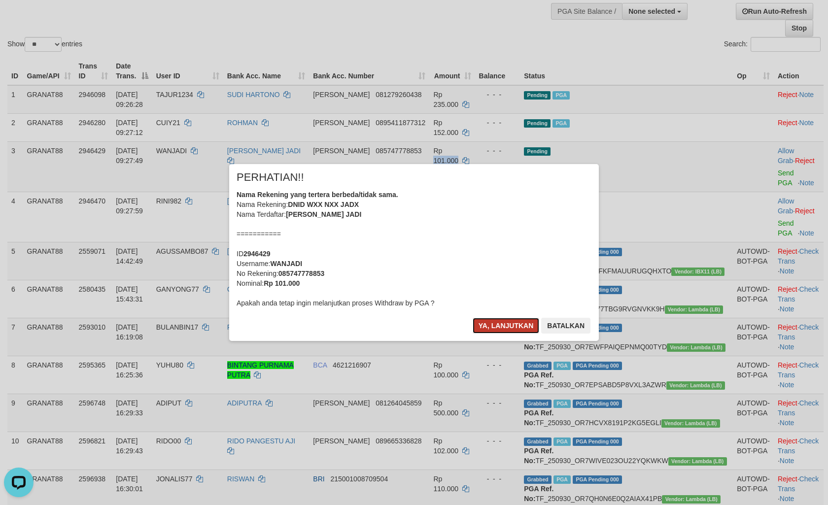
click at [480, 320] on button "Ya, lanjutkan" at bounding box center [506, 326] width 67 height 16
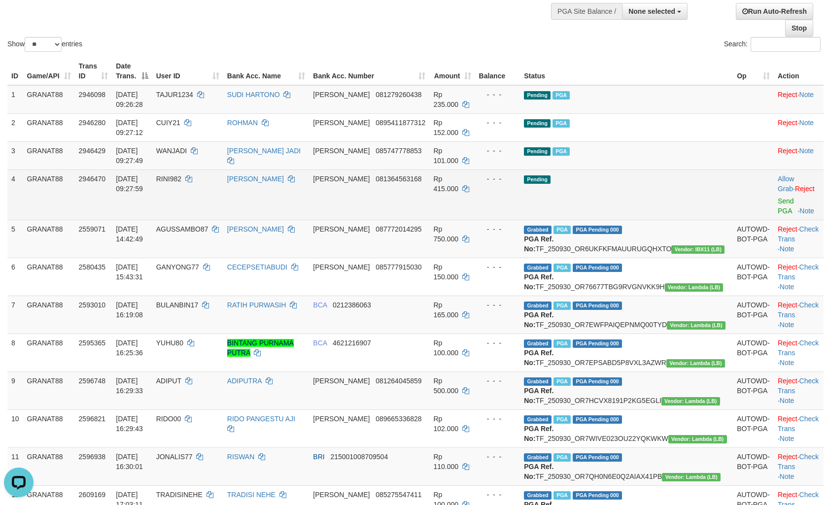
click at [459, 175] on span "Rp 415.000" at bounding box center [445, 184] width 25 height 18
drag, startPoint x: 475, startPoint y: 175, endPoint x: 484, endPoint y: 176, distance: 8.9
click at [459, 176] on span "Rp 415.000" at bounding box center [445, 184] width 25 height 18
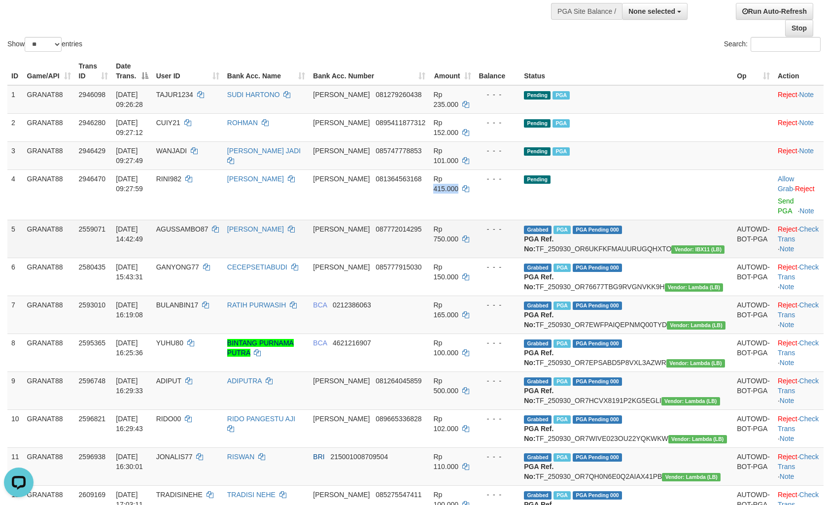
copy span "415.000"
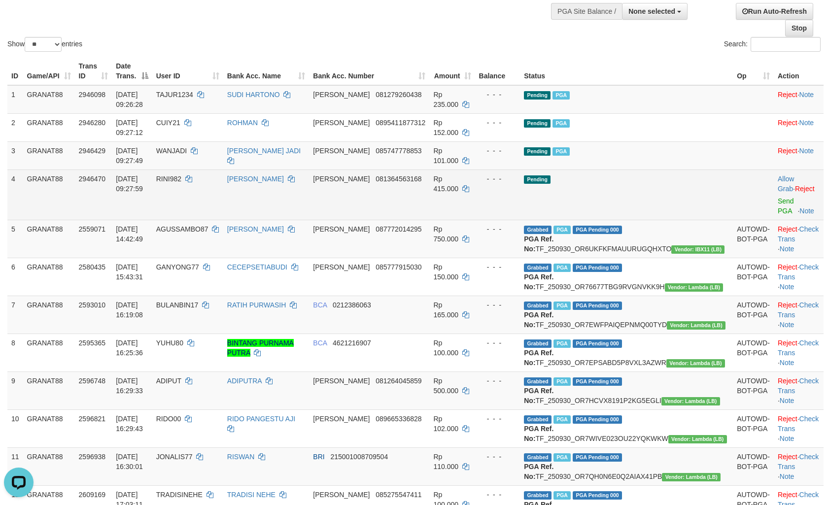
click at [776, 194] on td "Allow Grab · Reject Send PGA · Note" at bounding box center [799, 195] width 50 height 50
click at [778, 197] on link "Send PGA" at bounding box center [786, 206] width 16 height 18
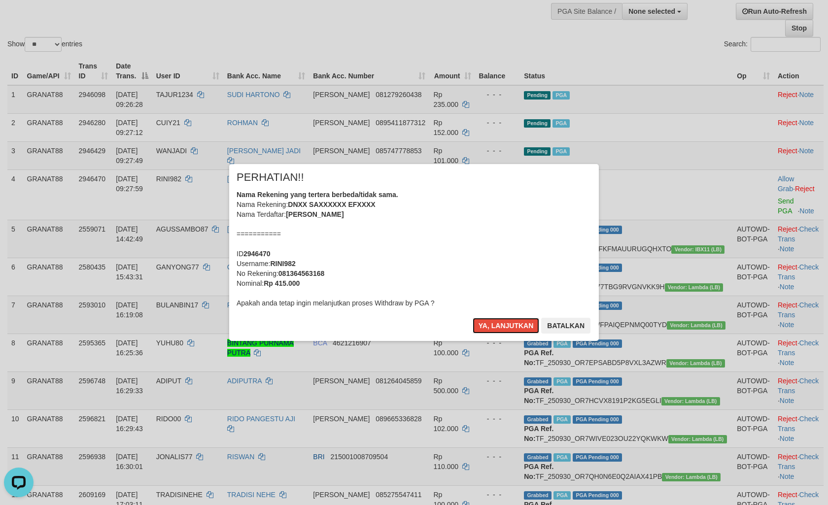
drag, startPoint x: 500, startPoint y: 323, endPoint x: 794, endPoint y: 255, distance: 301.5
click at [500, 323] on button "Ya, lanjutkan" at bounding box center [506, 326] width 67 height 16
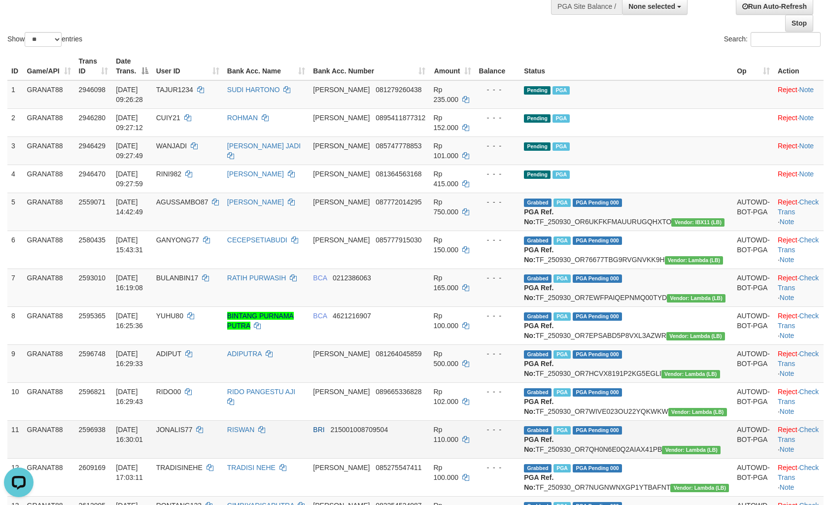
scroll to position [80, 0]
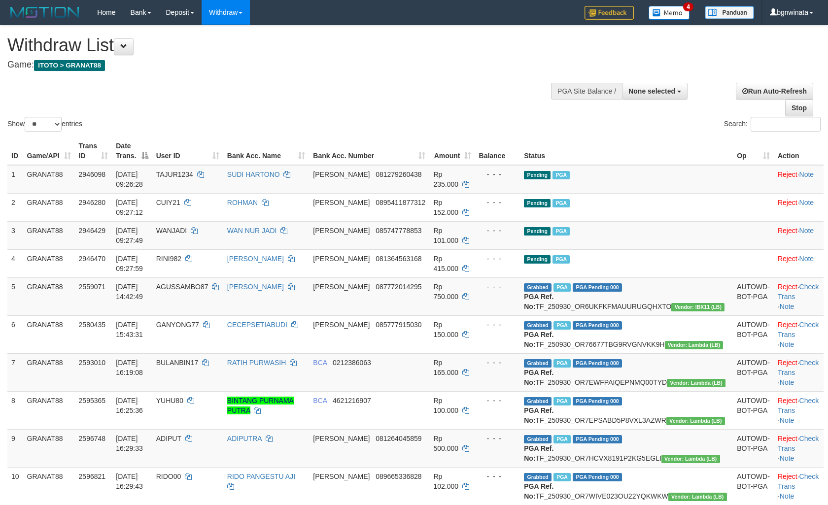
select select
select select "**"
select select
select select "**"
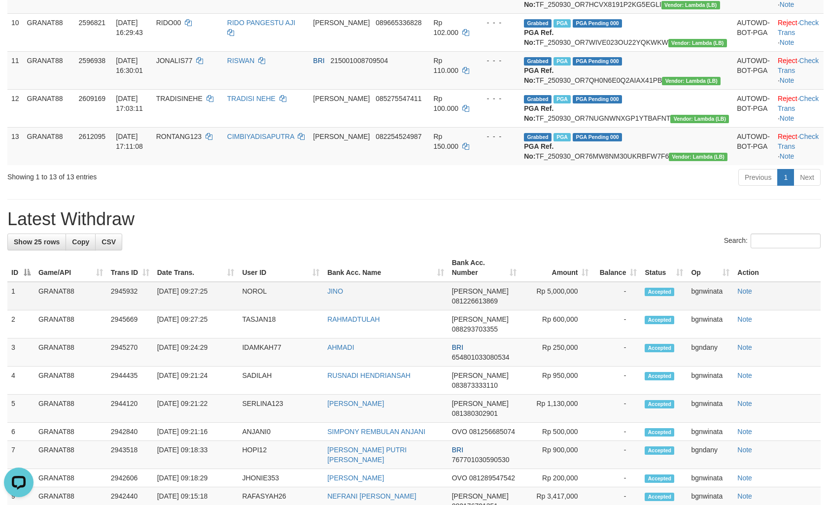
scroll to position [463, 0]
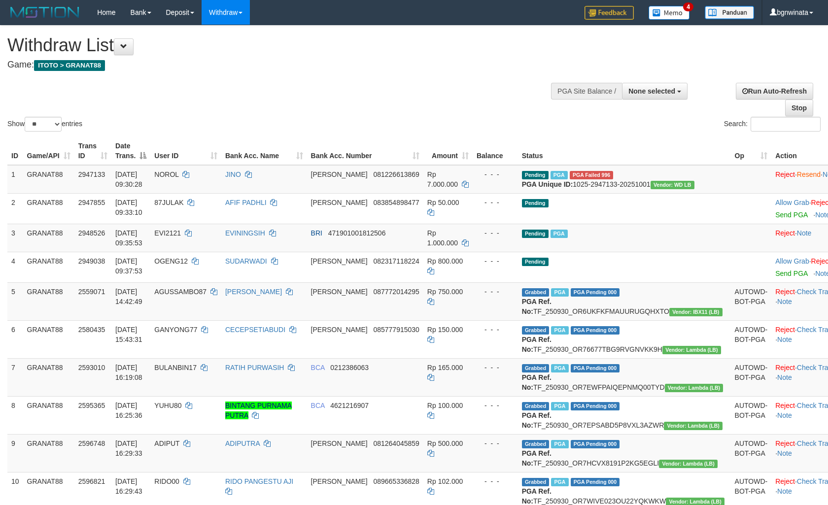
select select
select select "**"
click at [641, 90] on span "None selected" at bounding box center [652, 91] width 47 height 8
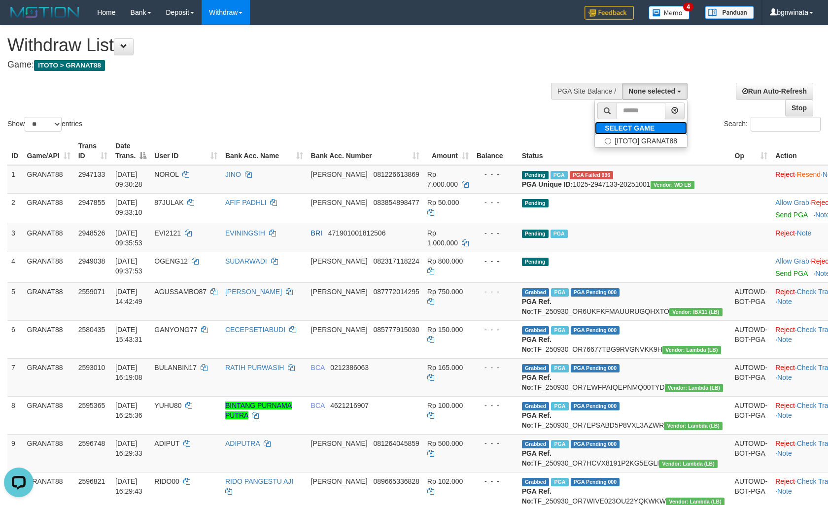
click at [641, 134] on label "SELECT GAME" at bounding box center [630, 128] width 70 height 13
click at [641, 136] on label "[ITOTO] GRANAT88" at bounding box center [641, 141] width 92 height 13
select select "****"
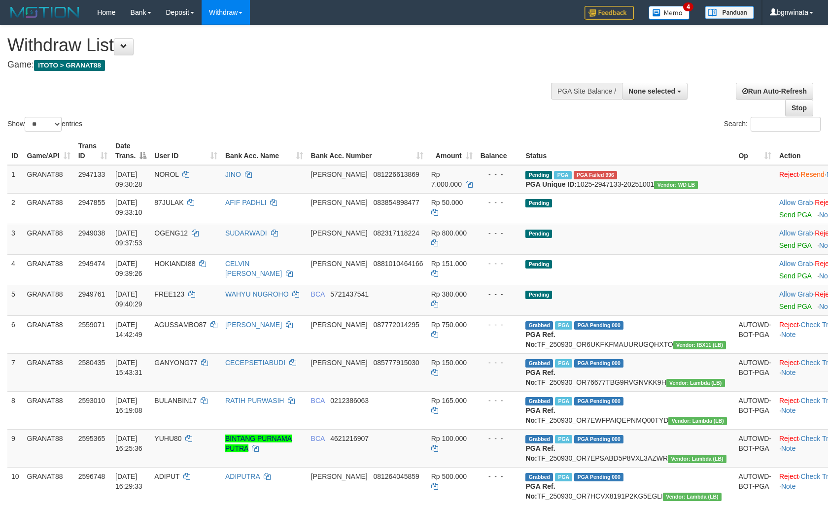
select select
select select "**"
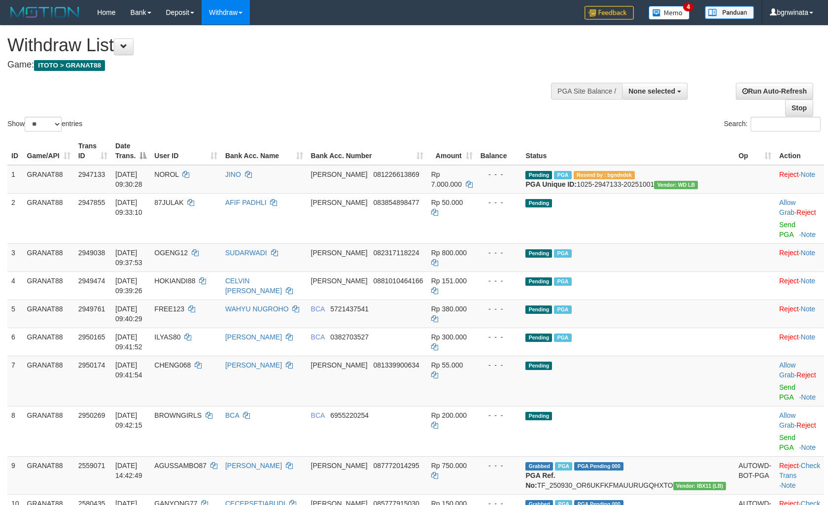
select select
select select "**"
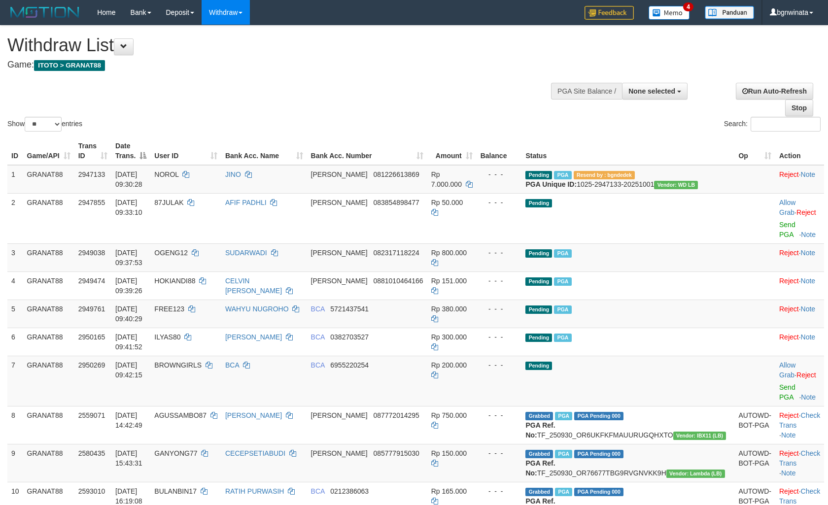
select select
select select "**"
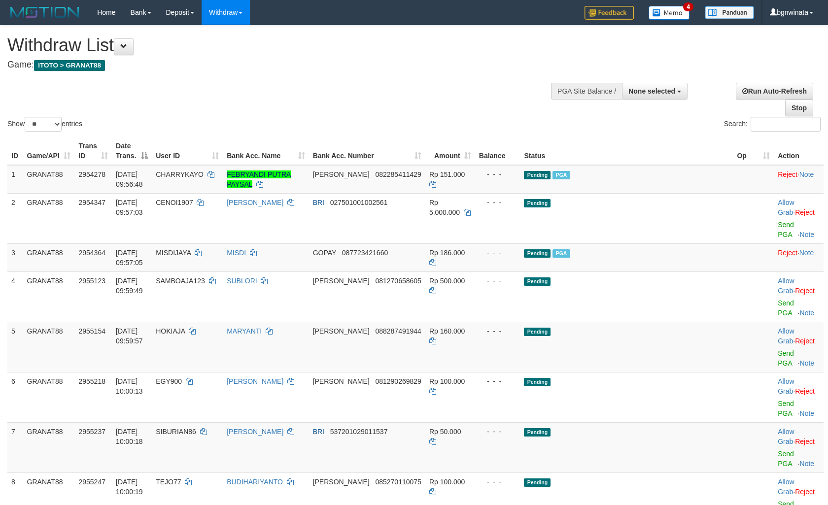
select select
select select "**"
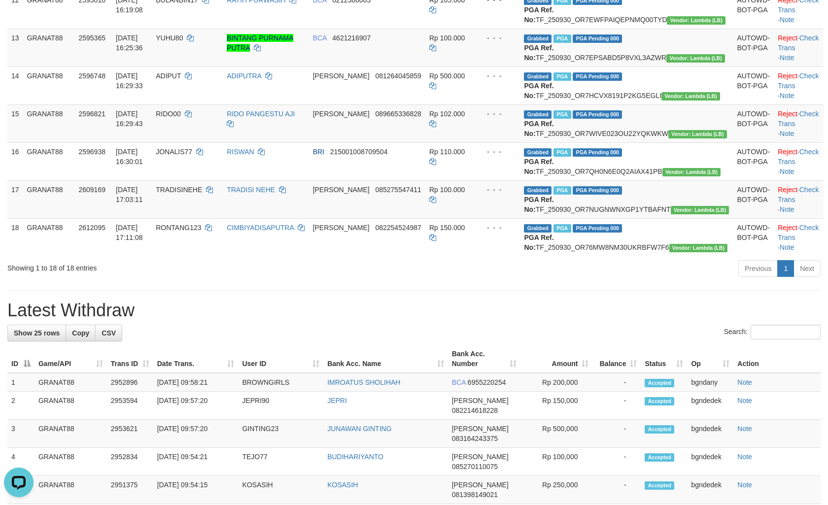
scroll to position [486, 0]
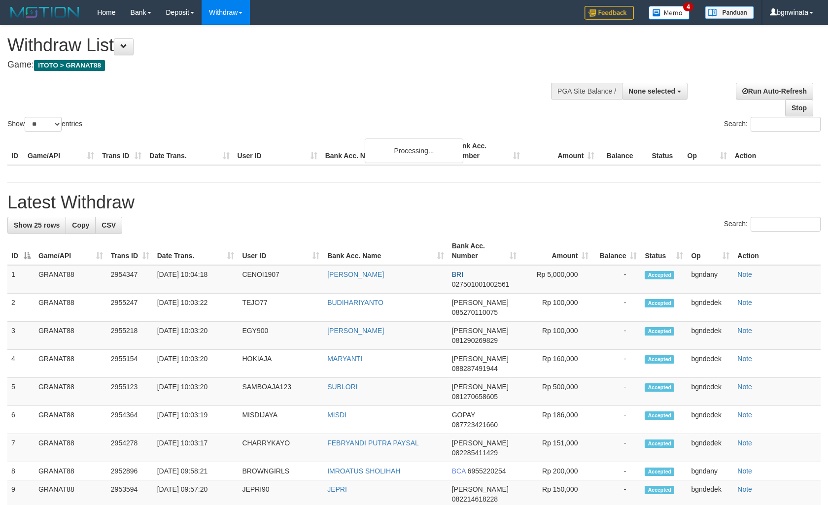
select select
select select "**"
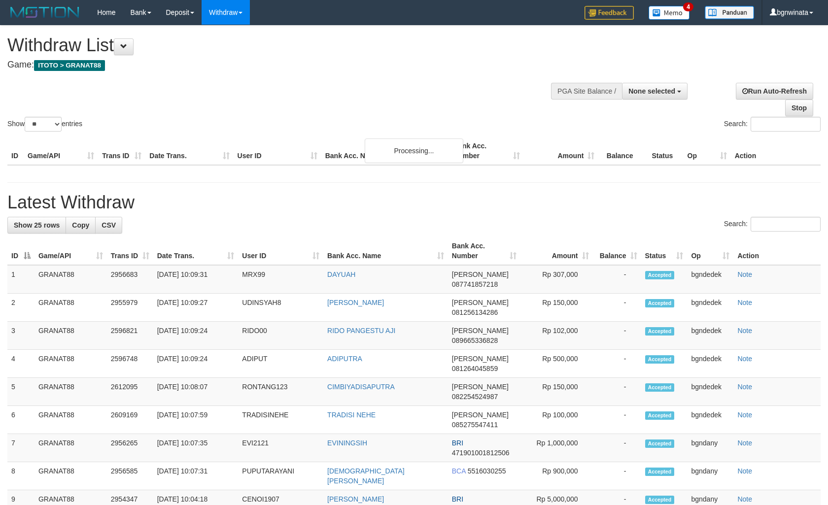
select select
select select "**"
